Goal: Information Seeking & Learning: Learn about a topic

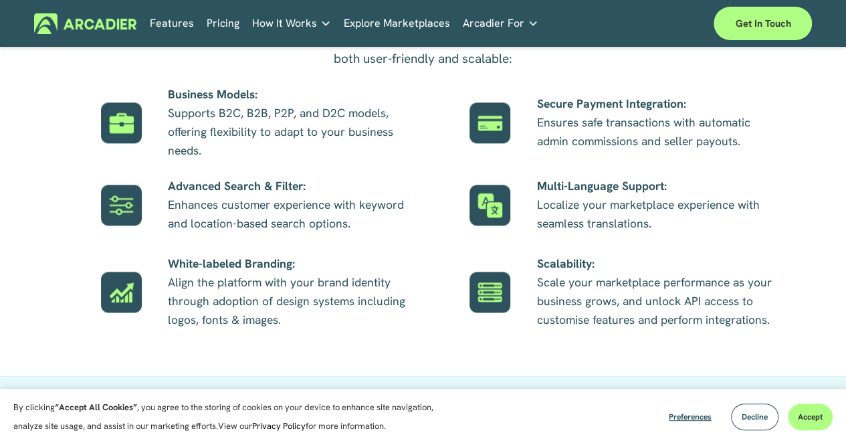
scroll to position [675, 0]
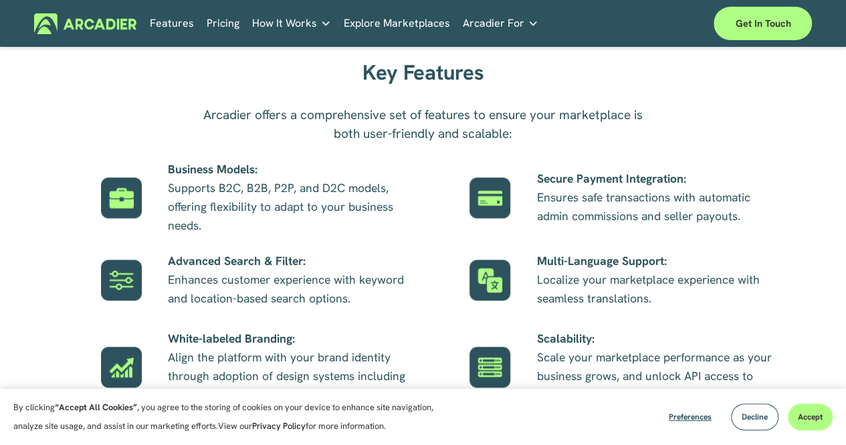
click at [254, 229] on p "Business Models: Supports B2C, B2B, P2P, and D2C models, offering flexibility t…" at bounding box center [289, 197] width 242 height 75
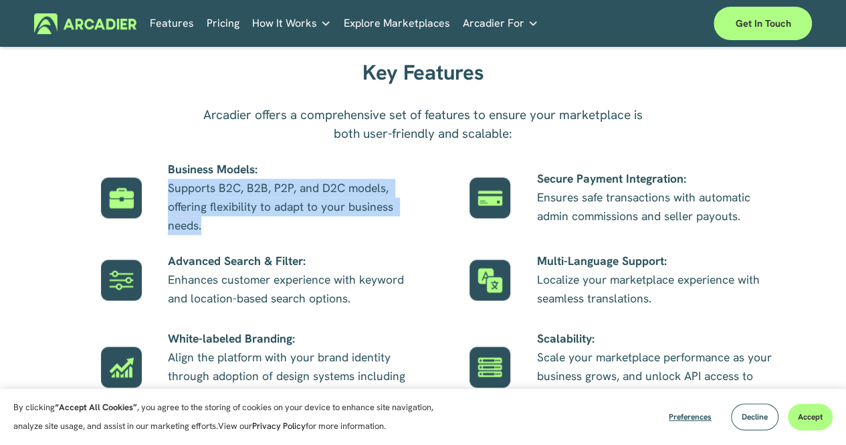
drag, startPoint x: 254, startPoint y: 229, endPoint x: 228, endPoint y: 213, distance: 30.6
click at [228, 213] on p "Business Models: Supports B2C, B2B, P2P, and D2C models, offering flexibility t…" at bounding box center [289, 197] width 242 height 75
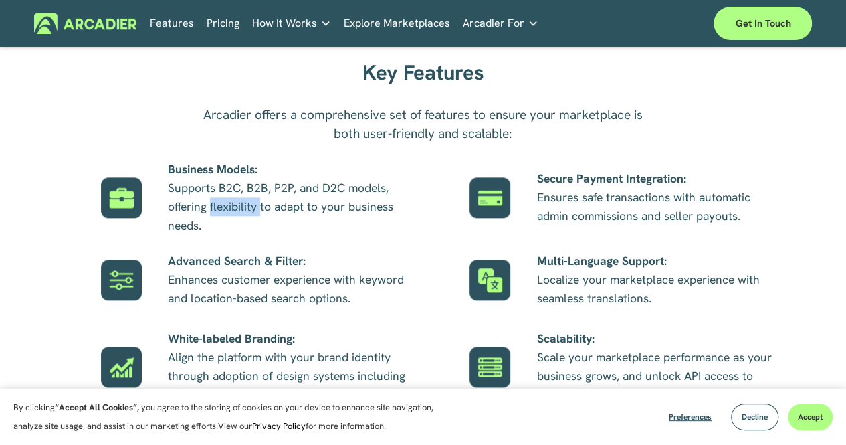
click at [228, 213] on p "Business Models: Supports B2C, B2B, P2P, and D2C models, offering flexibility t…" at bounding box center [289, 197] width 242 height 75
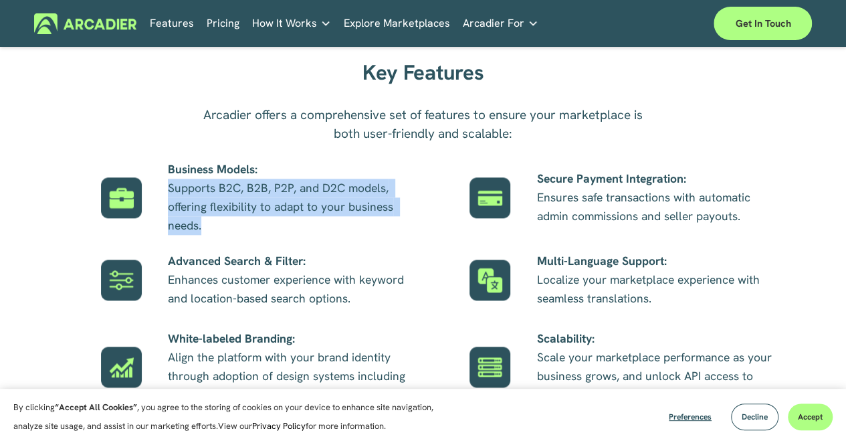
click at [228, 213] on p "Business Models: Supports B2C, B2B, P2P, and D2C models, offering flexibility t…" at bounding box center [289, 197] width 242 height 75
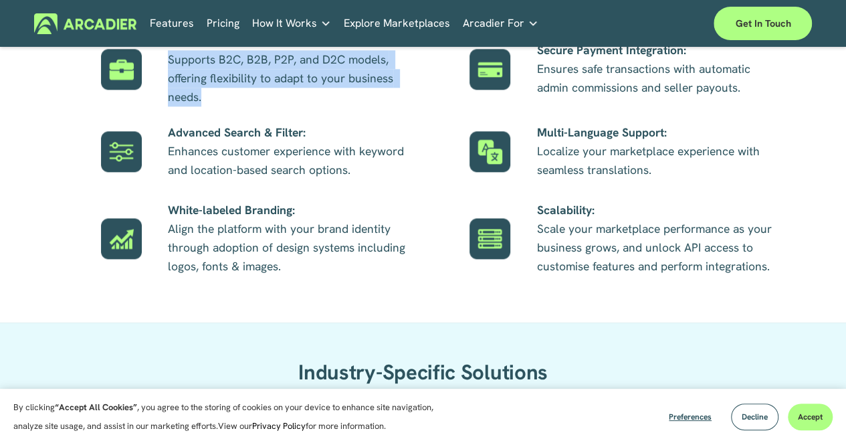
scroll to position [805, 0]
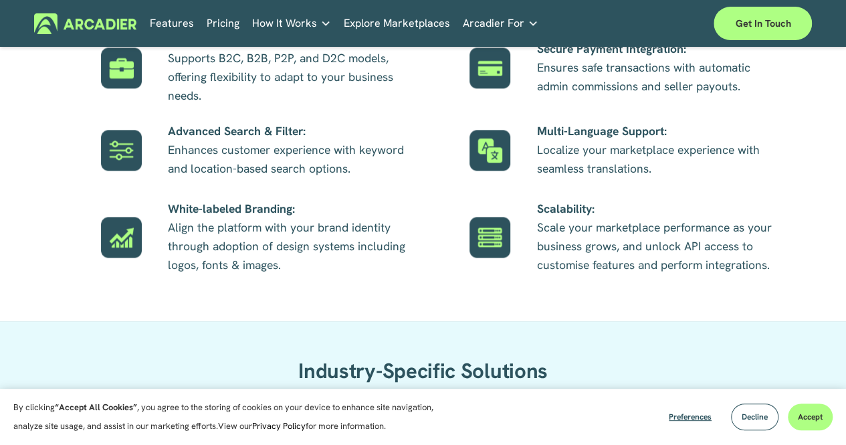
click at [230, 166] on p "Advanced Search & Filter: Enhances customer experience with keyword and locatio…" at bounding box center [289, 150] width 242 height 56
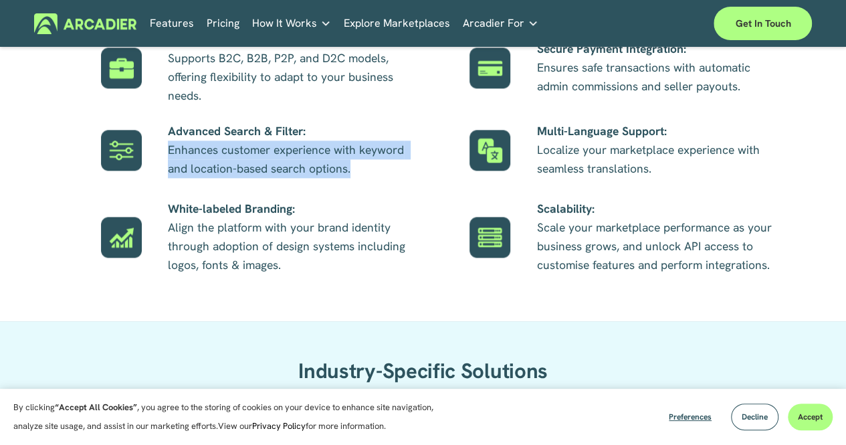
click at [230, 166] on p "Advanced Search & Filter: Enhances customer experience with keyword and locatio…" at bounding box center [289, 150] width 242 height 56
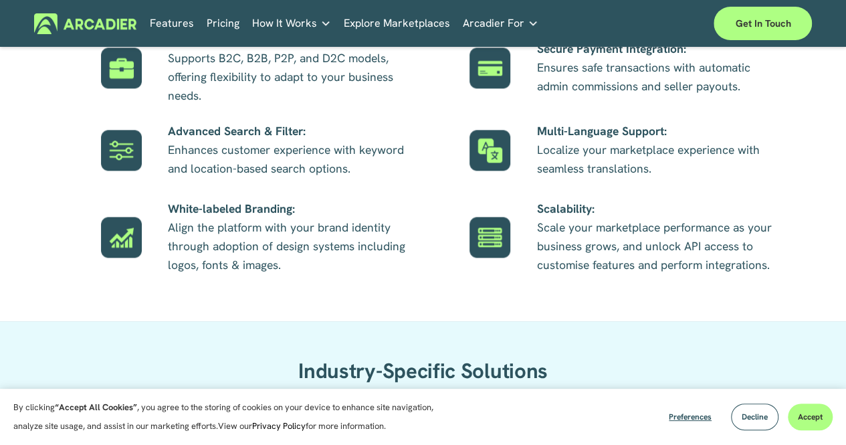
click at [237, 244] on p "White-labeled Branding: Align the platform with your brand identity through ado…" at bounding box center [289, 236] width 242 height 75
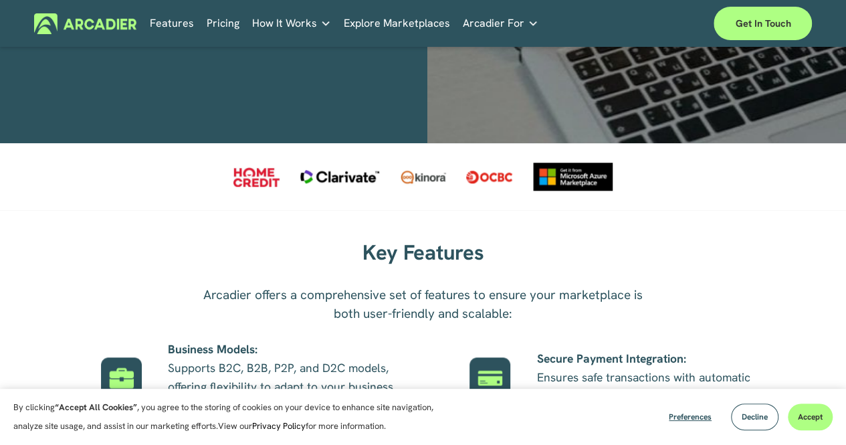
scroll to position [460, 0]
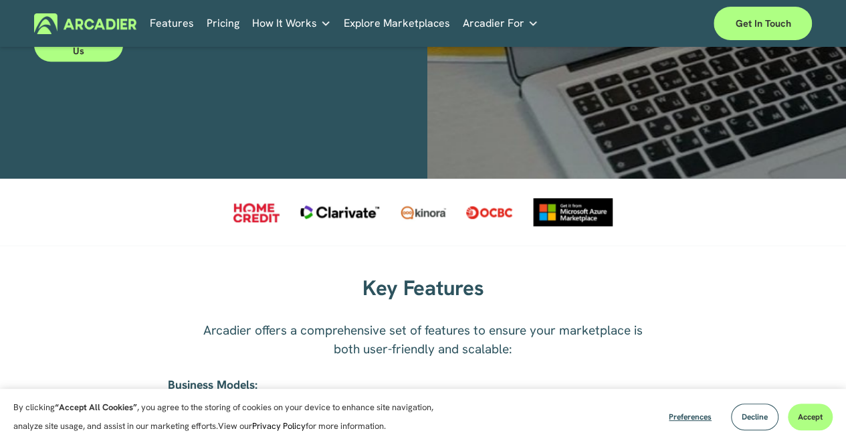
click at [294, 336] on p "Arcadier offers a comprehensive set of features to ensure your marketplace is b…" at bounding box center [422, 339] width 443 height 37
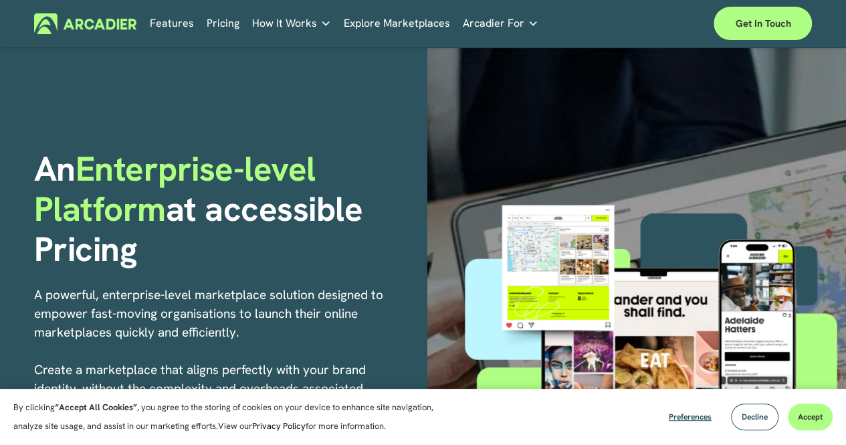
scroll to position [149, 0]
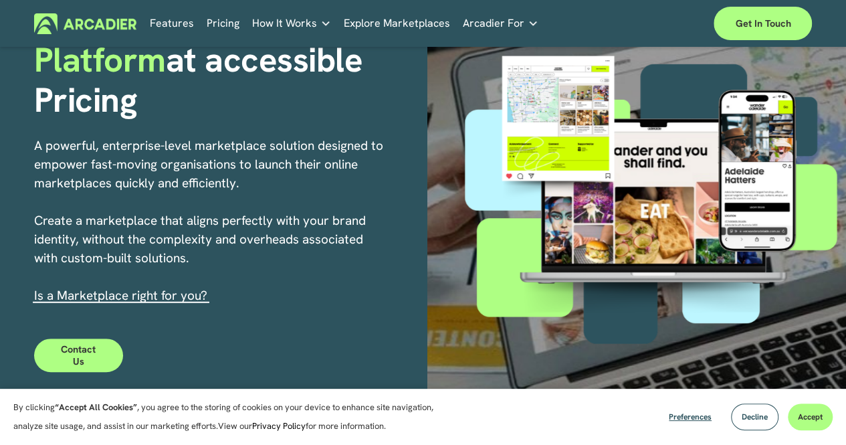
click at [264, 160] on p "A powerful, enterprise-level marketplace solution designed to empower fast-movi…" at bounding box center [210, 220] width 352 height 169
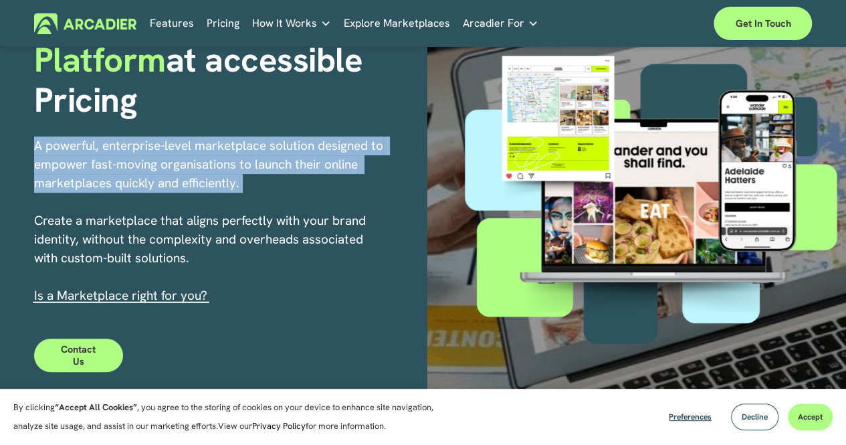
click at [264, 160] on p "A powerful, enterprise-level marketplace solution designed to empower fast-movi…" at bounding box center [210, 220] width 352 height 169
click at [239, 169] on p "A powerful, enterprise-level marketplace solution designed to empower fast-movi…" at bounding box center [210, 220] width 352 height 169
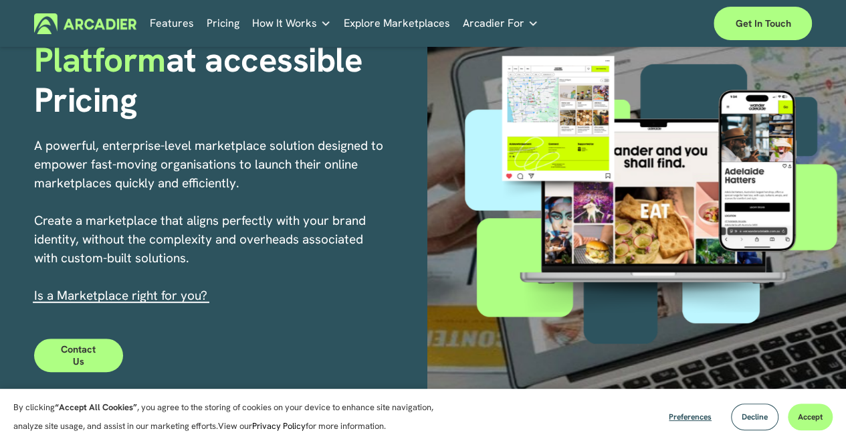
click at [217, 237] on p "A powerful, enterprise-level marketplace solution designed to empower fast-movi…" at bounding box center [210, 220] width 352 height 169
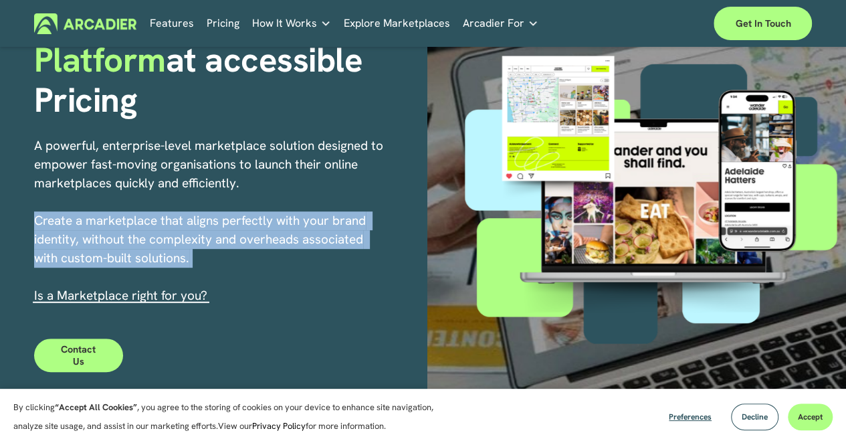
click at [217, 237] on p "A powerful, enterprise-level marketplace solution designed to empower fast-movi…" at bounding box center [210, 220] width 352 height 169
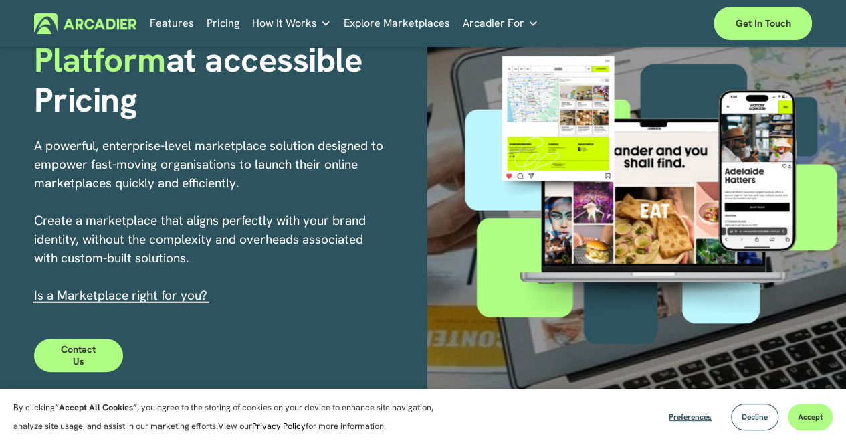
click at [233, 152] on p "A powerful, enterprise-level marketplace solution designed to empower fast-movi…" at bounding box center [210, 220] width 352 height 169
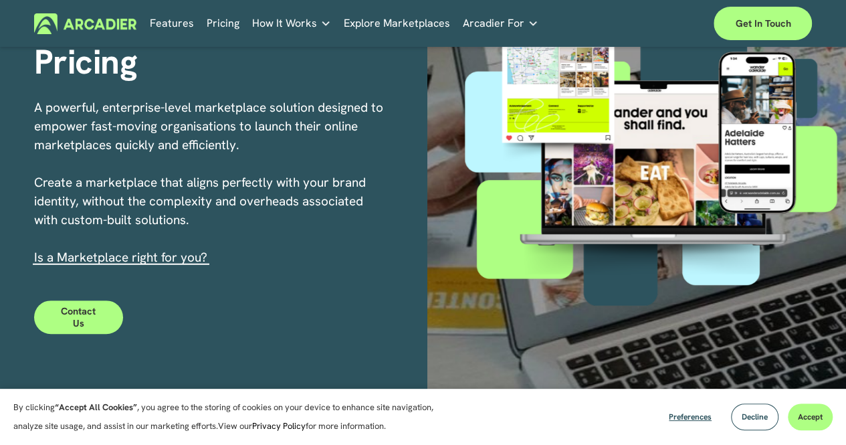
scroll to position [188, 0]
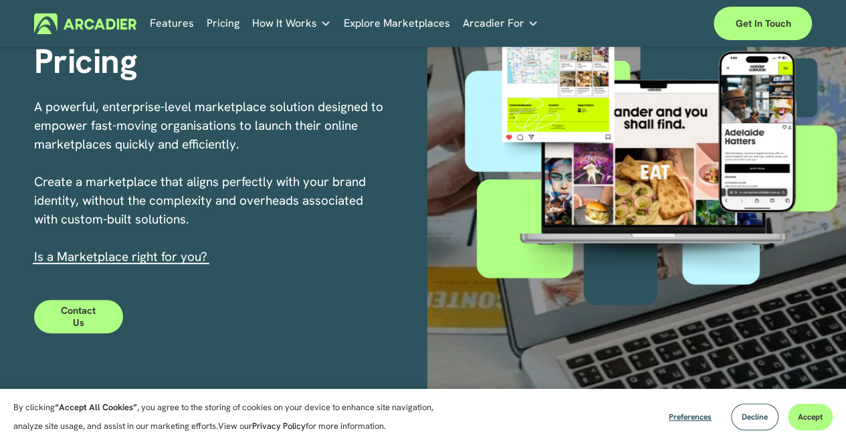
click at [217, 22] on link "Pricing" at bounding box center [223, 23] width 33 height 21
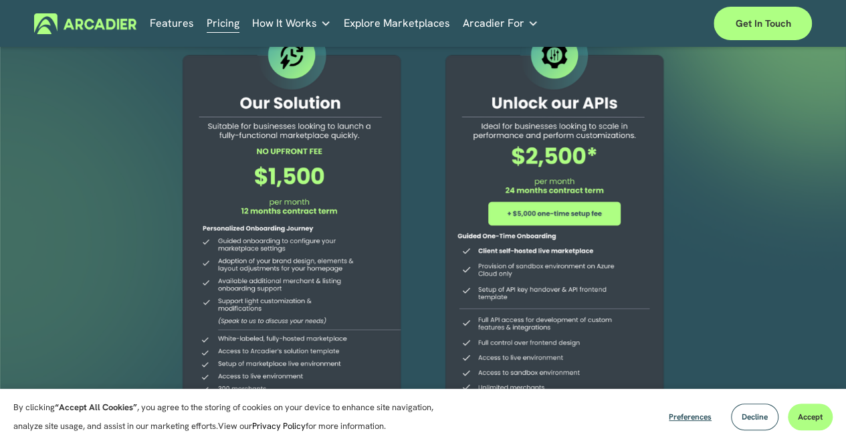
scroll to position [101, 0]
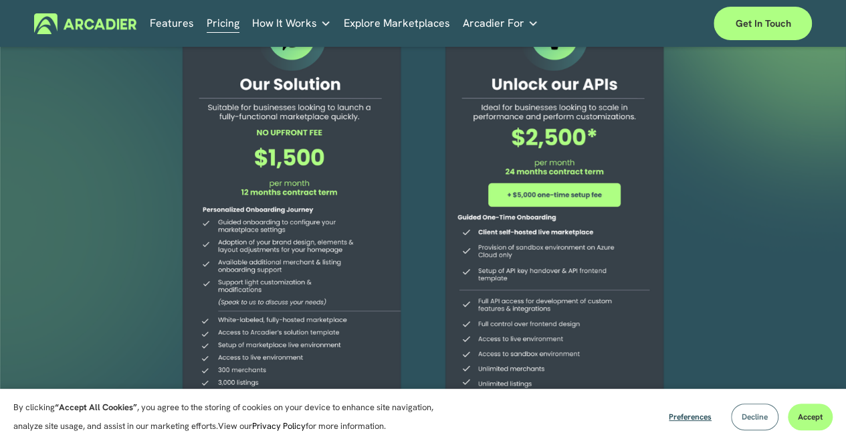
click at [755, 419] on span "Decline" at bounding box center [755, 416] width 26 height 11
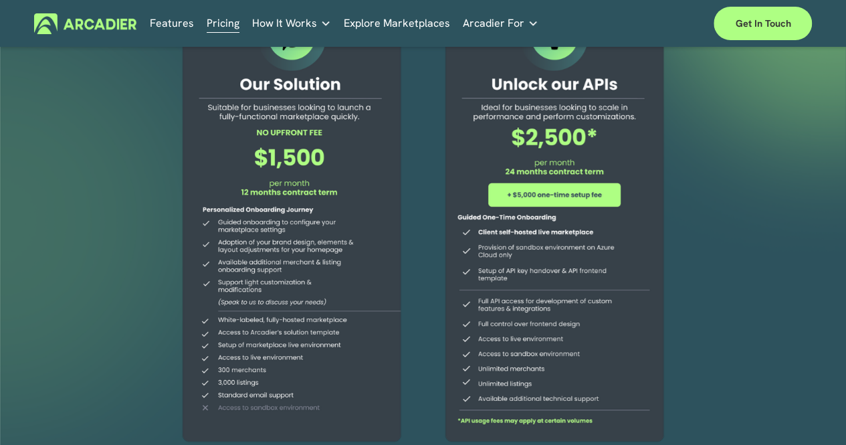
click at [684, 155] on div at bounding box center [423, 231] width 846 height 569
click at [637, 153] on div at bounding box center [555, 224] width 254 height 450
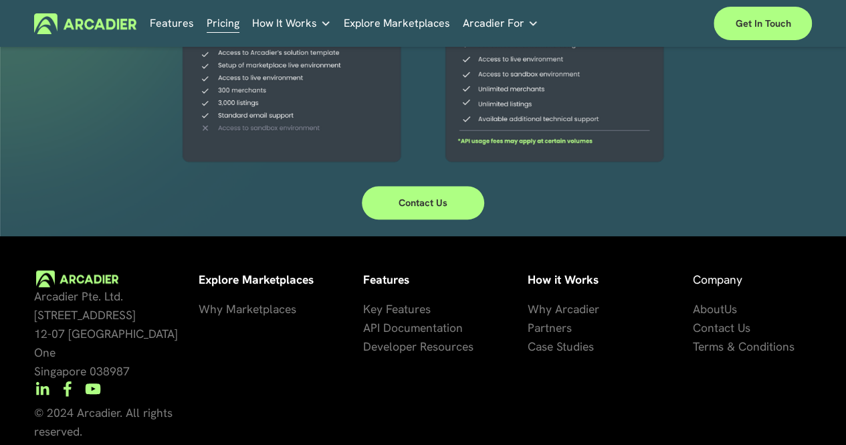
scroll to position [417, 0]
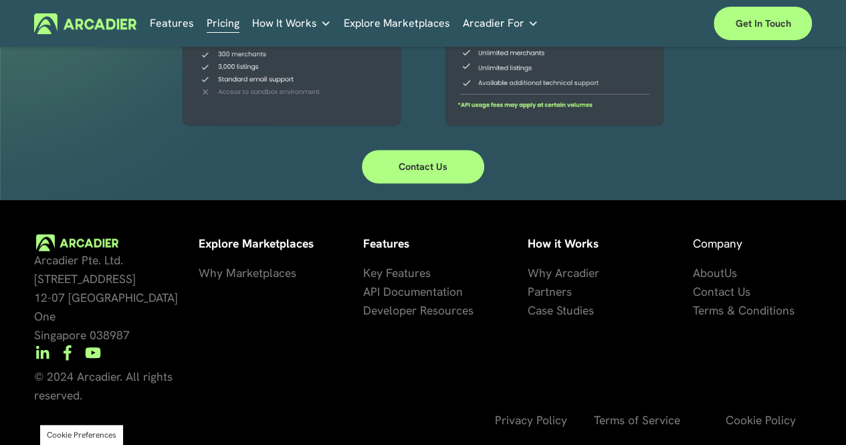
click at [407, 294] on span "API Documentation" at bounding box center [413, 291] width 100 height 15
